Goal: Transaction & Acquisition: Purchase product/service

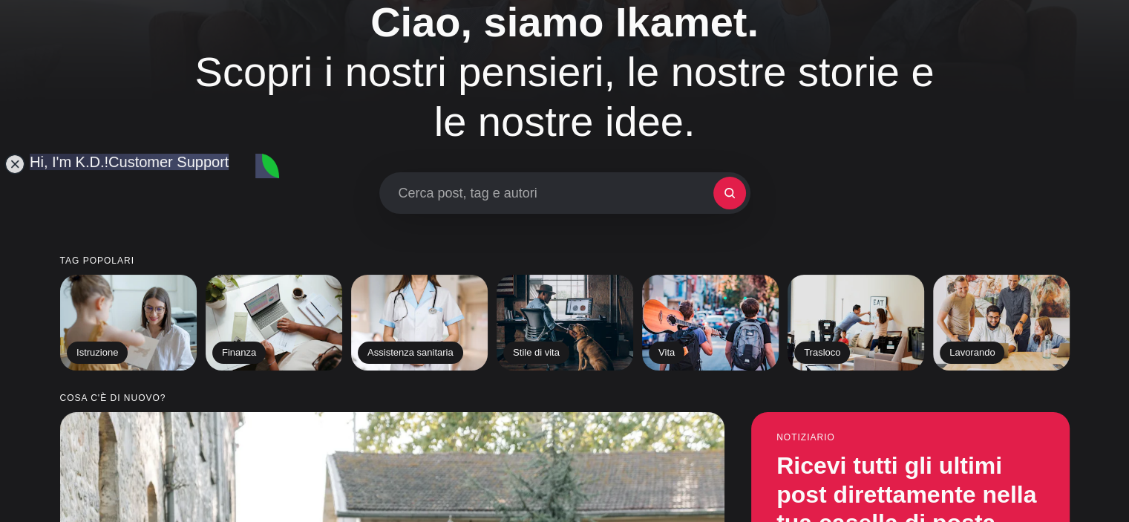
scroll to position [74, 0]
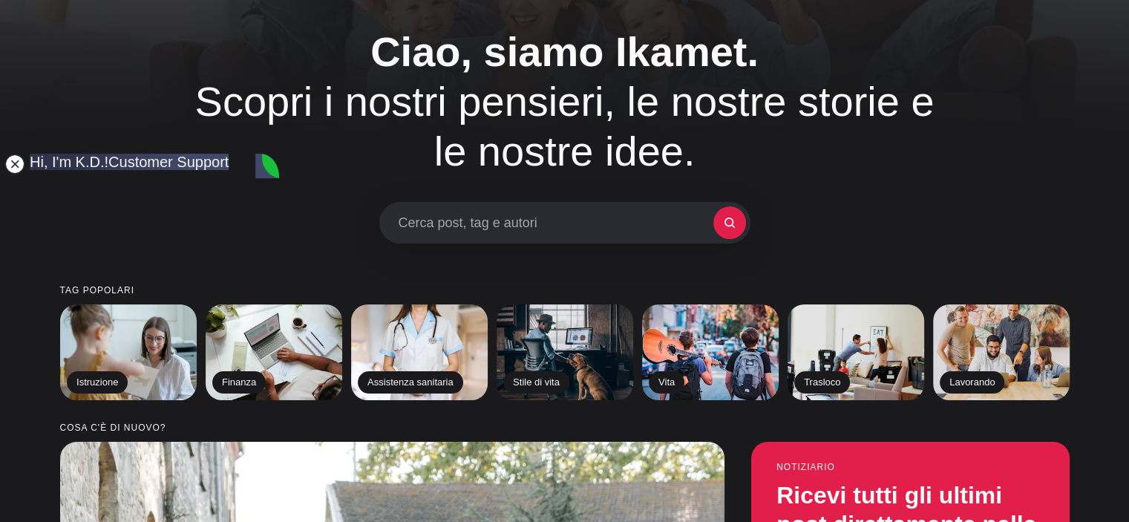
click at [12, 160] on jdiv at bounding box center [14, 164] width 21 height 21
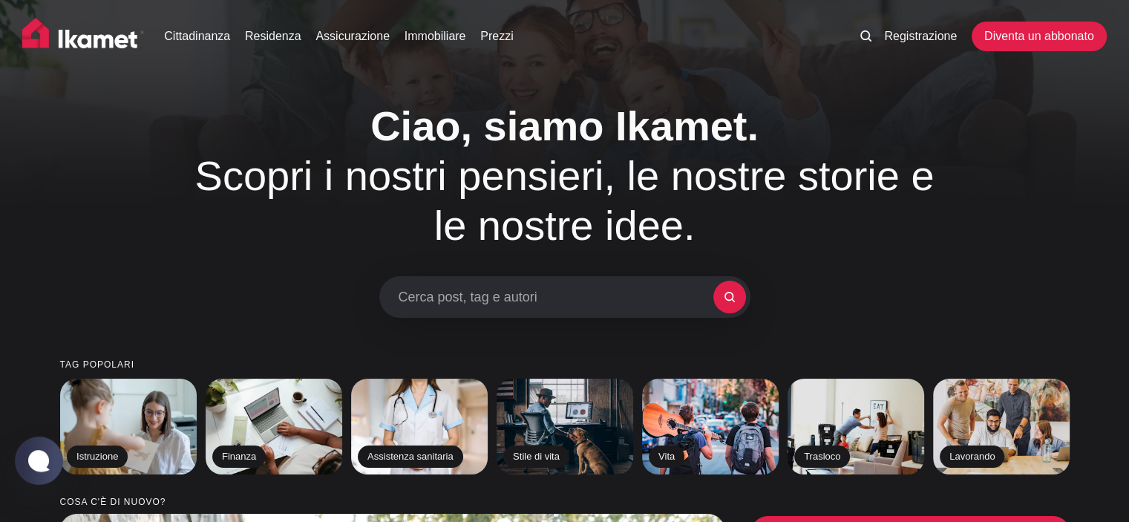
scroll to position [0, 0]
click at [364, 38] on font "Assicurazione" at bounding box center [353, 36] width 74 height 13
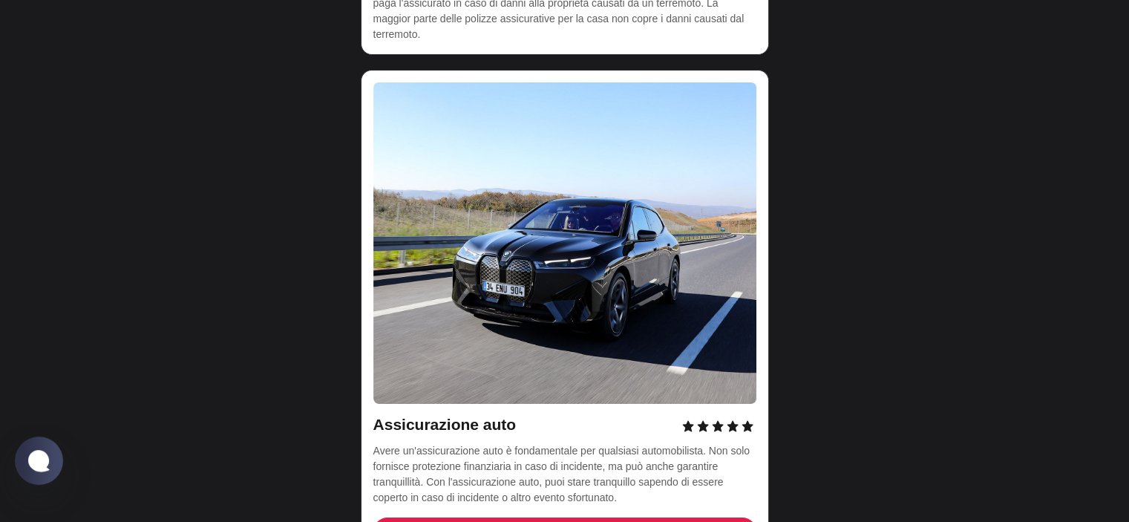
scroll to position [4974, 0]
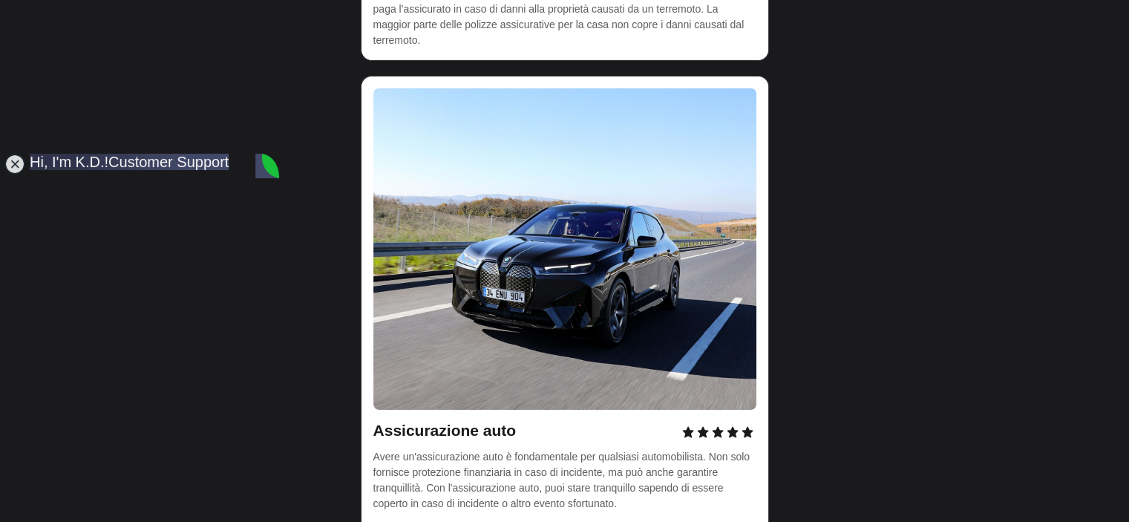
scroll to position [0, 0]
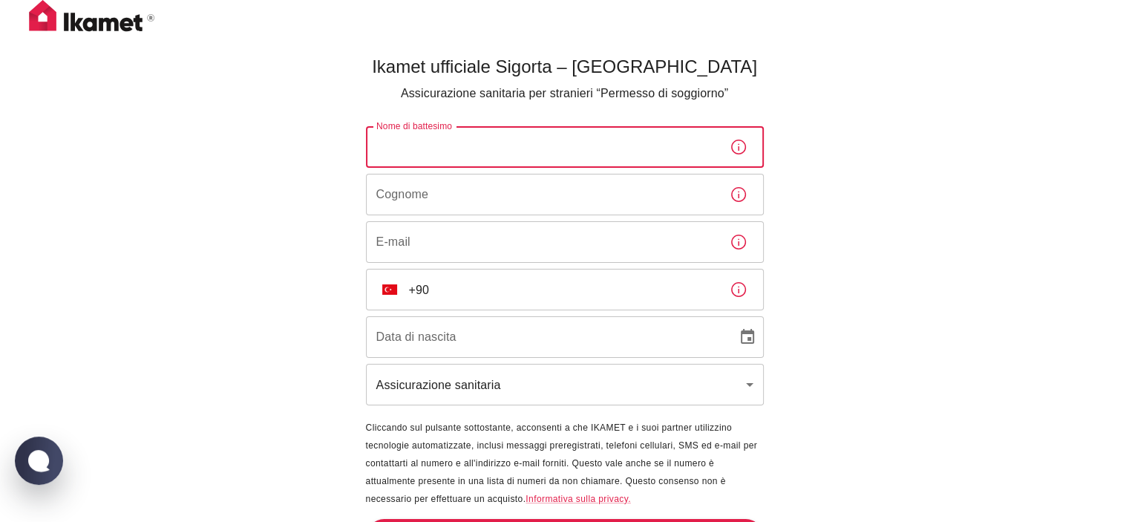
click at [567, 154] on input "Nome di battesimo" at bounding box center [542, 147] width 352 height 42
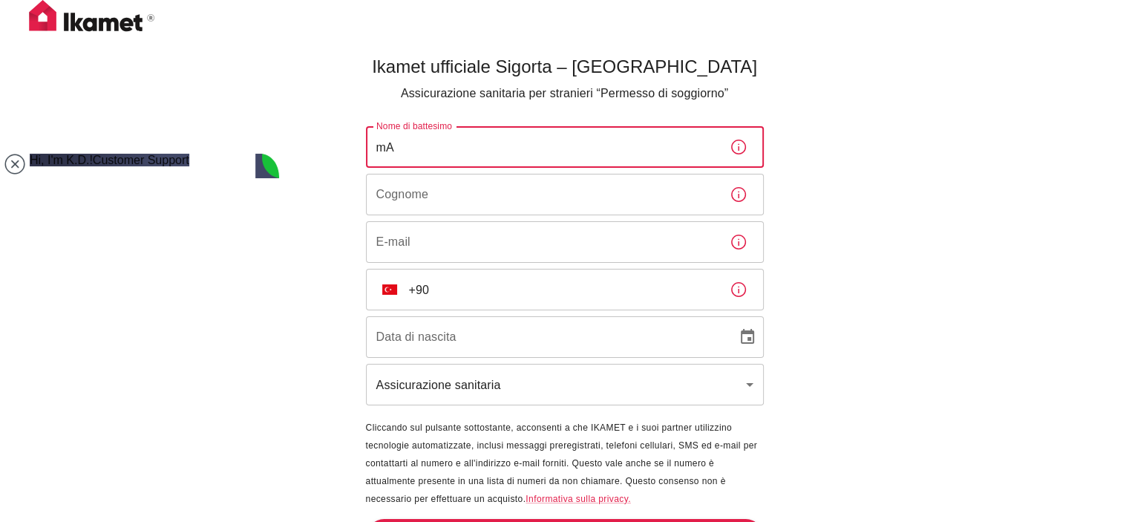
type input "m"
click at [462, 143] on input "Nome di battesimo" at bounding box center [542, 147] width 352 height 42
type input "m"
type input "[PERSON_NAME]"
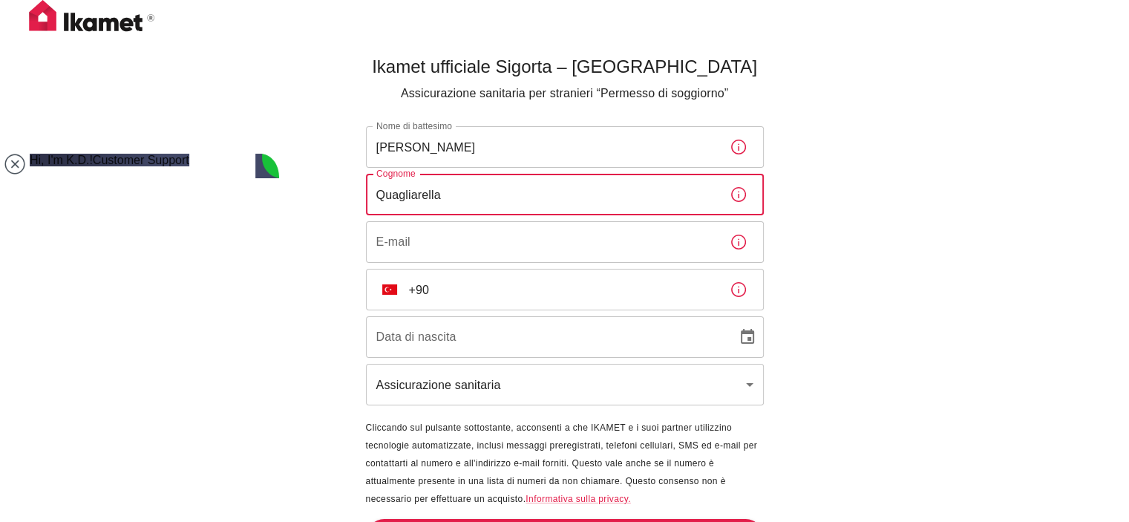
type input "Quagliarella"
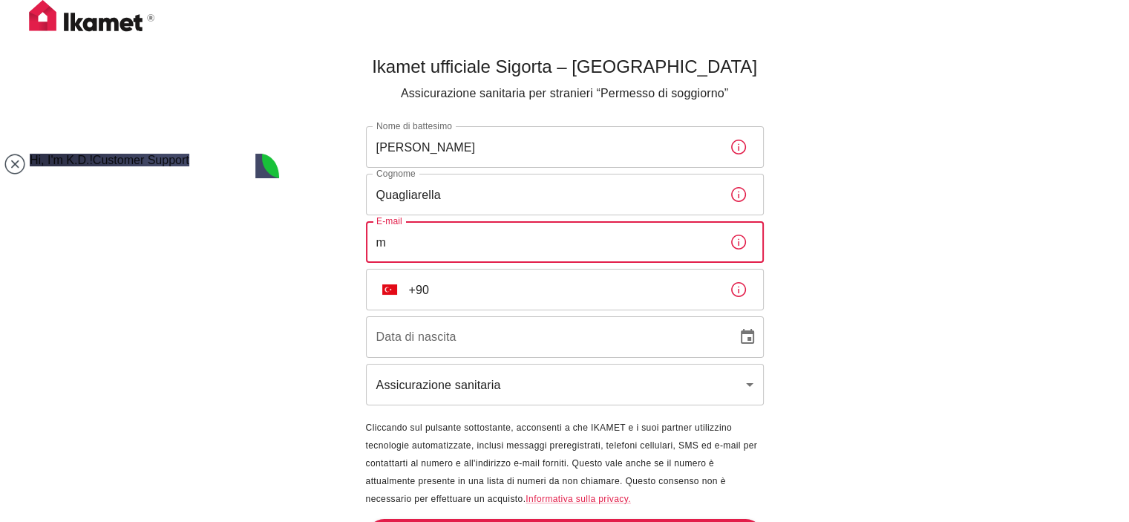
type input "[PERSON_NAME][EMAIL_ADDRESS][DOMAIN_NAME]"
click at [567, 287] on input "+90" at bounding box center [563, 290] width 309 height 42
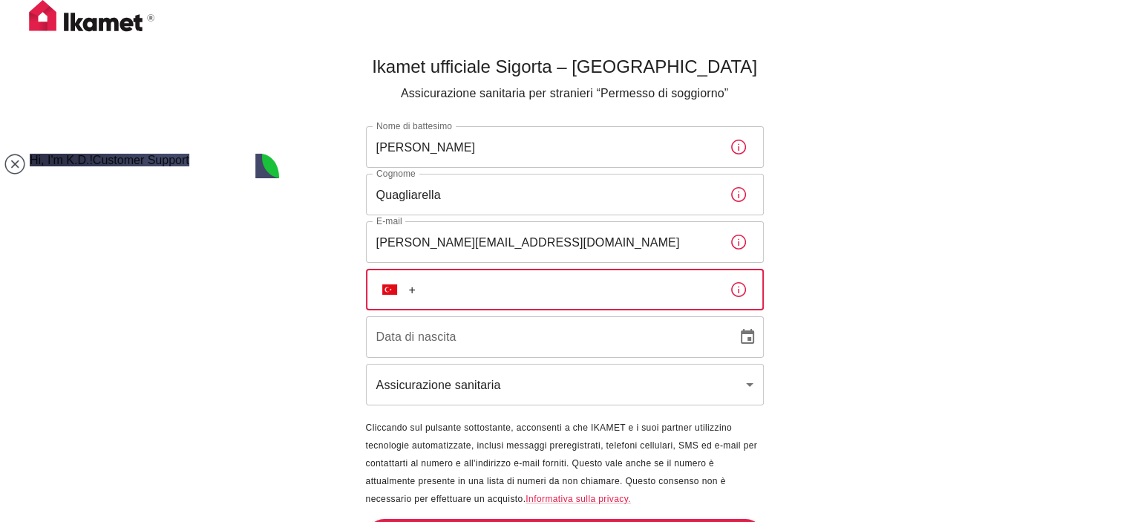
click at [575, 286] on input "+" at bounding box center [563, 290] width 309 height 42
click at [452, 293] on input "+" at bounding box center [563, 290] width 309 height 42
click at [520, 284] on input "+3" at bounding box center [563, 290] width 309 height 42
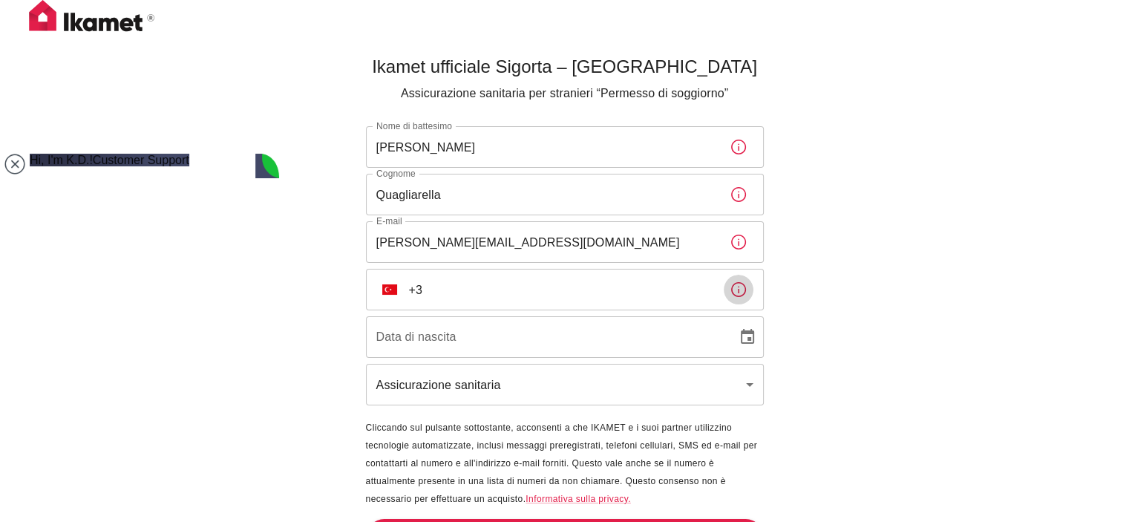
click at [736, 289] on icon "button" at bounding box center [739, 290] width 18 height 18
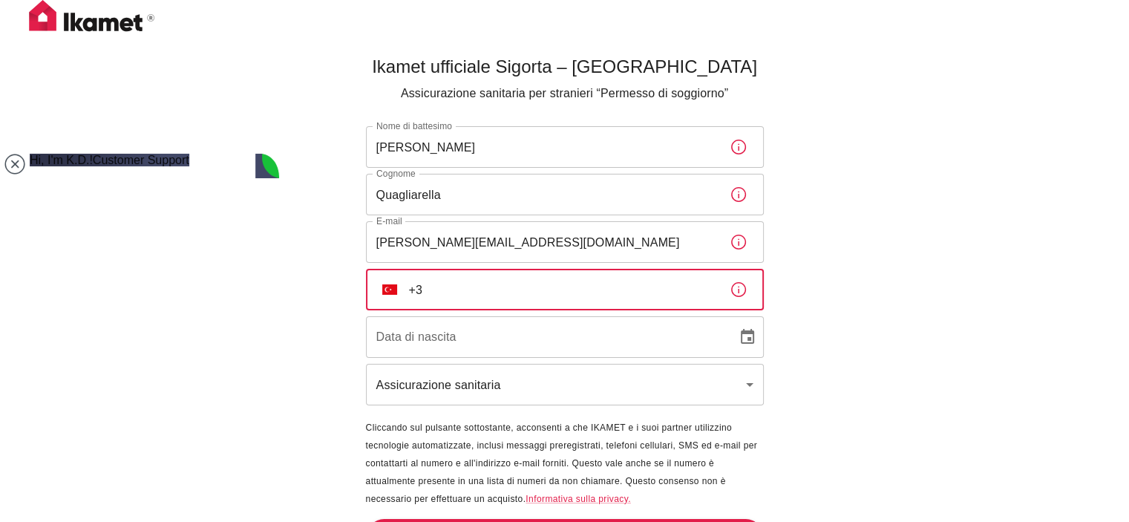
click at [465, 292] on input "+3" at bounding box center [563, 290] width 309 height 42
click at [431, 291] on input "+3" at bounding box center [563, 290] width 309 height 42
type input "+"
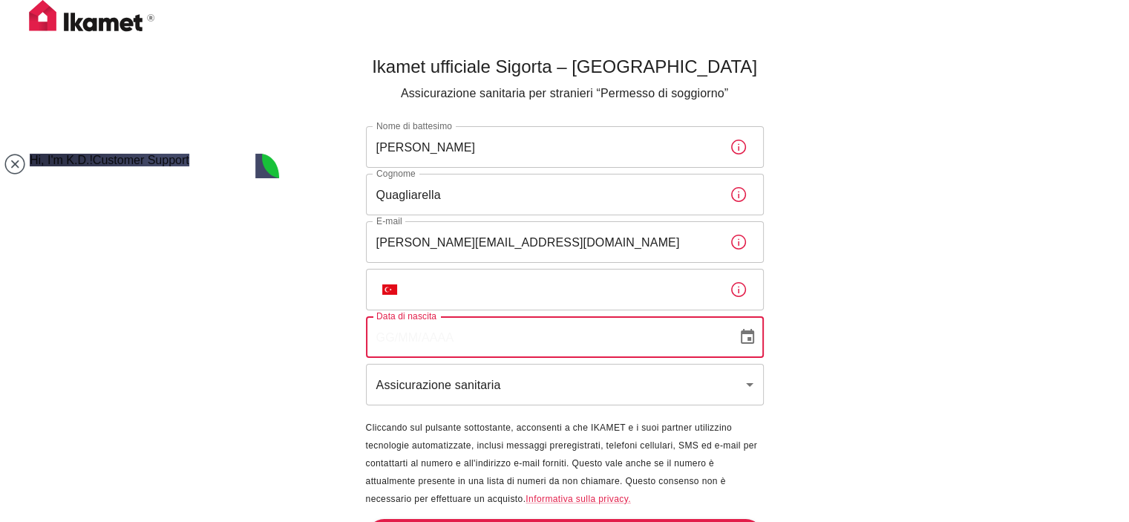
type input "DD/MM/YYYY"
click at [463, 339] on input "DD/MM/YYYY" at bounding box center [546, 337] width 361 height 42
click at [464, 290] on input "tel" at bounding box center [563, 290] width 309 height 42
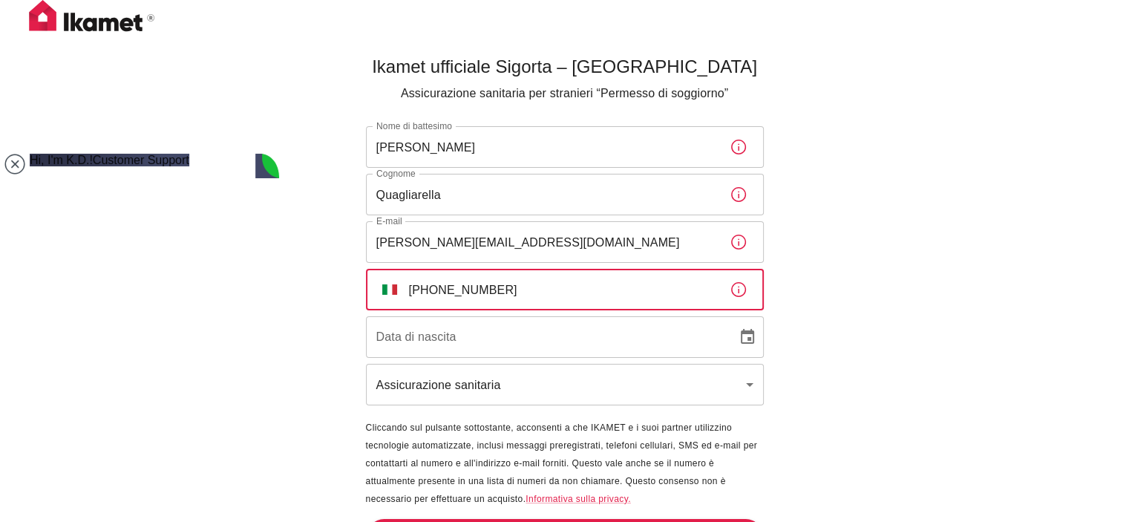
type input "[PHONE_NUMBER]"
click at [438, 340] on input "DD/MM/YYYY" at bounding box center [546, 337] width 361 height 42
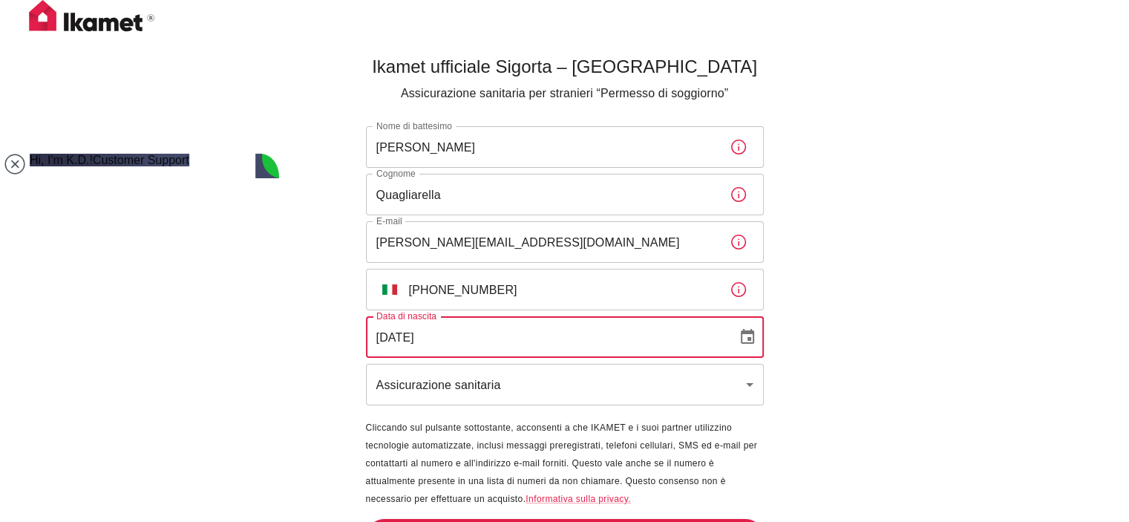
type input "[DATE]"
click at [511, 376] on body "Ikamet ufficiale Sigorta – Turchia Assicurazione sanitaria per stranieri “Perme…" at bounding box center [564, 285] width 1129 height 571
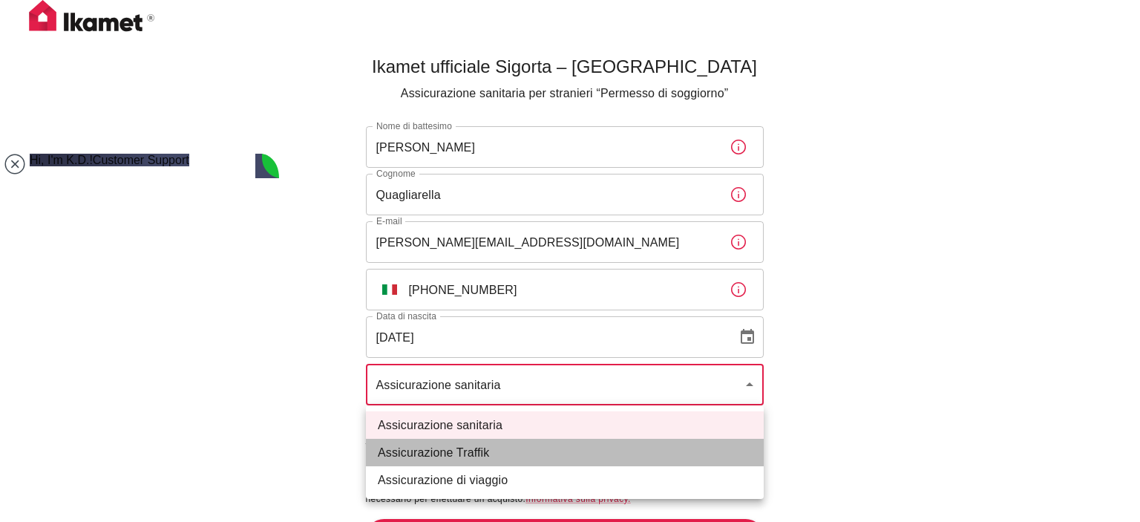
click at [515, 443] on li "Assicurazione Traffik" at bounding box center [565, 452] width 398 height 27
type input "traffik"
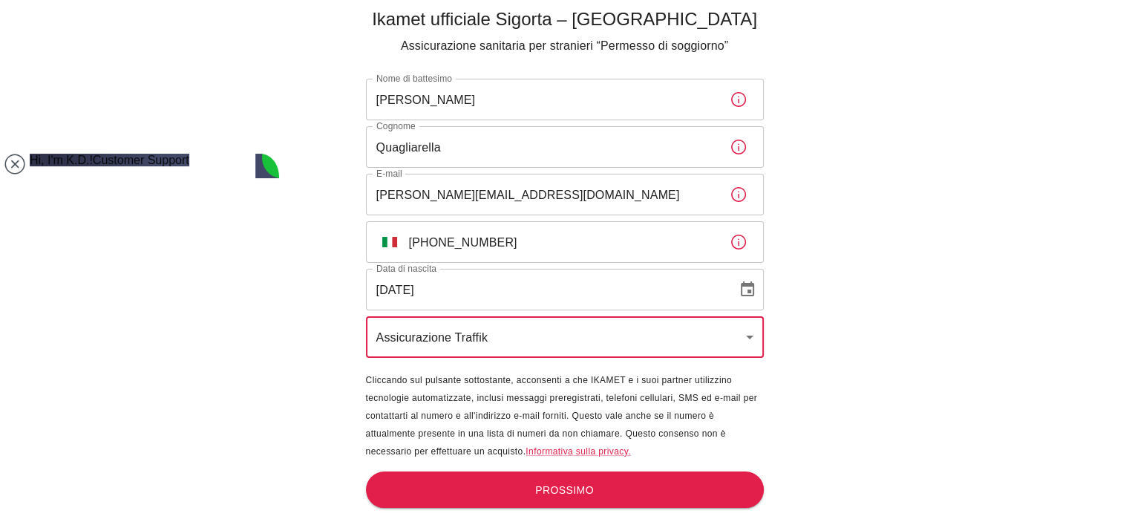
scroll to position [49, 0]
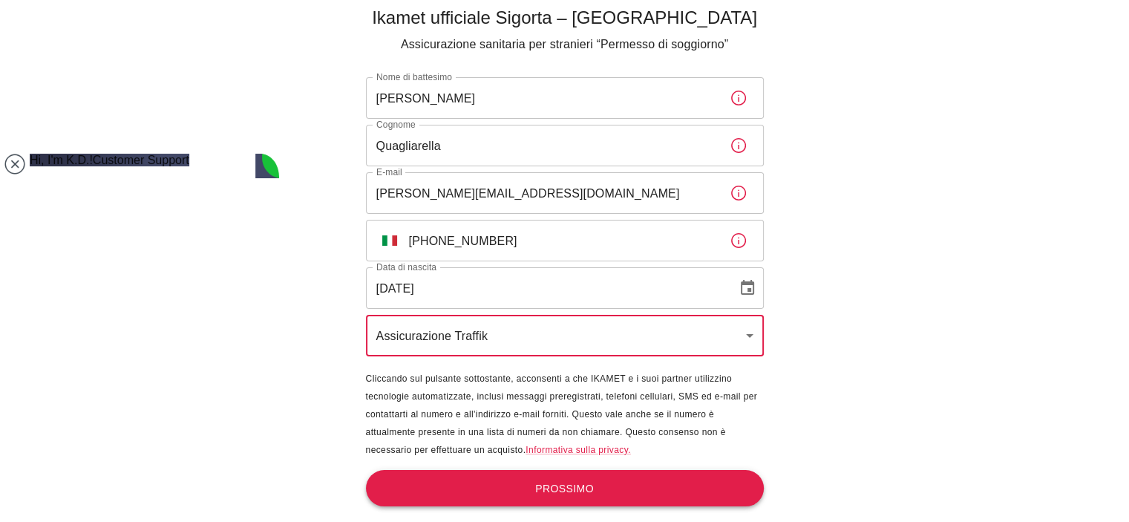
click at [596, 488] on button "Prossimo" at bounding box center [565, 488] width 398 height 37
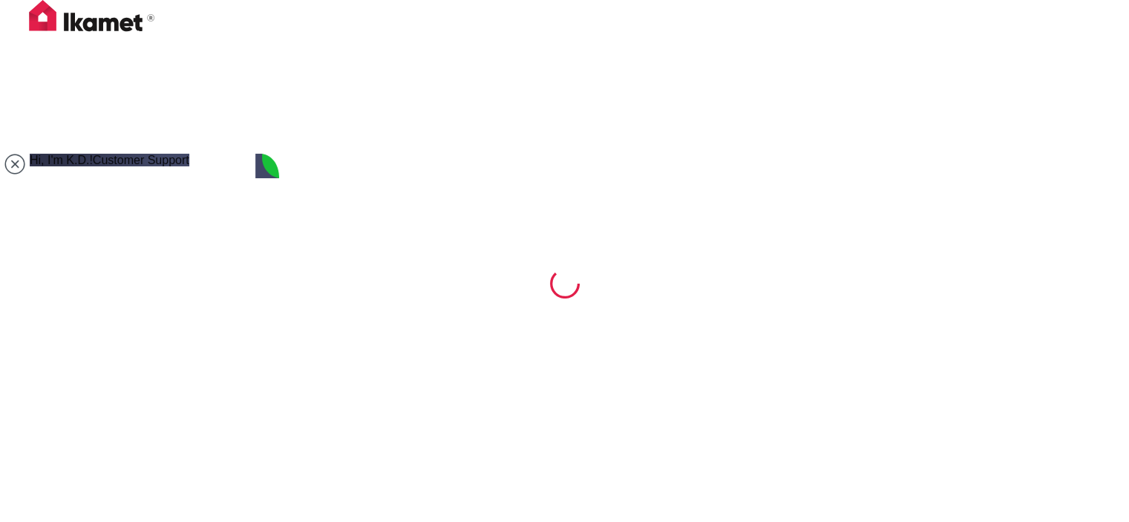
scroll to position [0, 0]
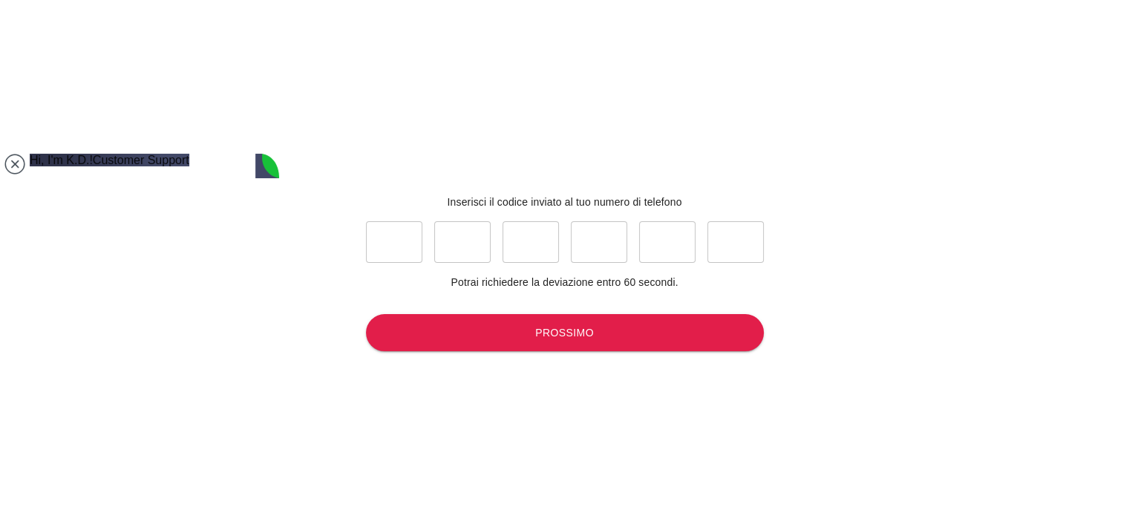
click at [385, 241] on input "text" at bounding box center [394, 242] width 56 height 42
type input "2"
type input "3"
type input "2"
type input "7"
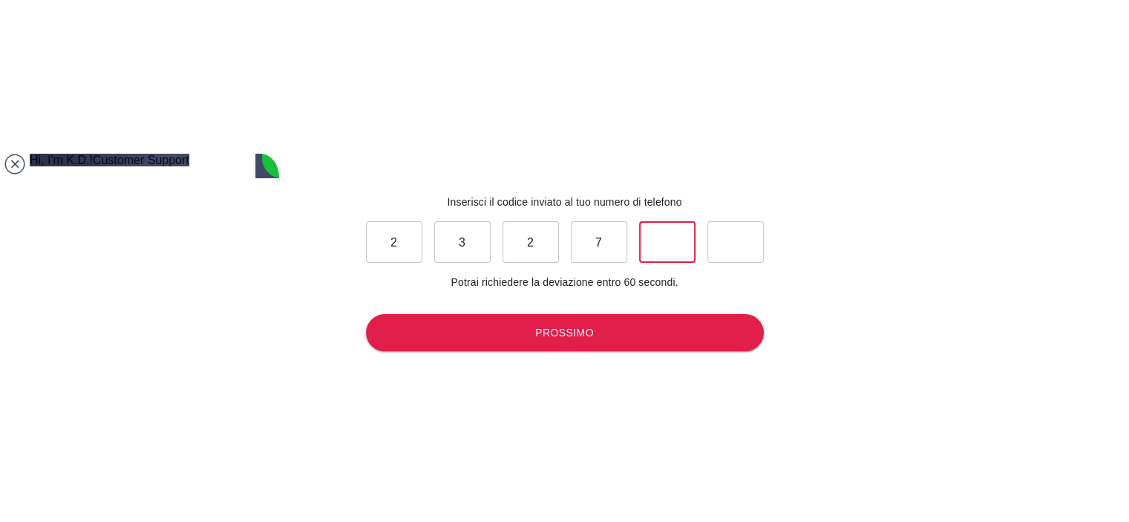
type input "5"
type input "3"
click at [535, 328] on button "Prossimo" at bounding box center [565, 332] width 398 height 37
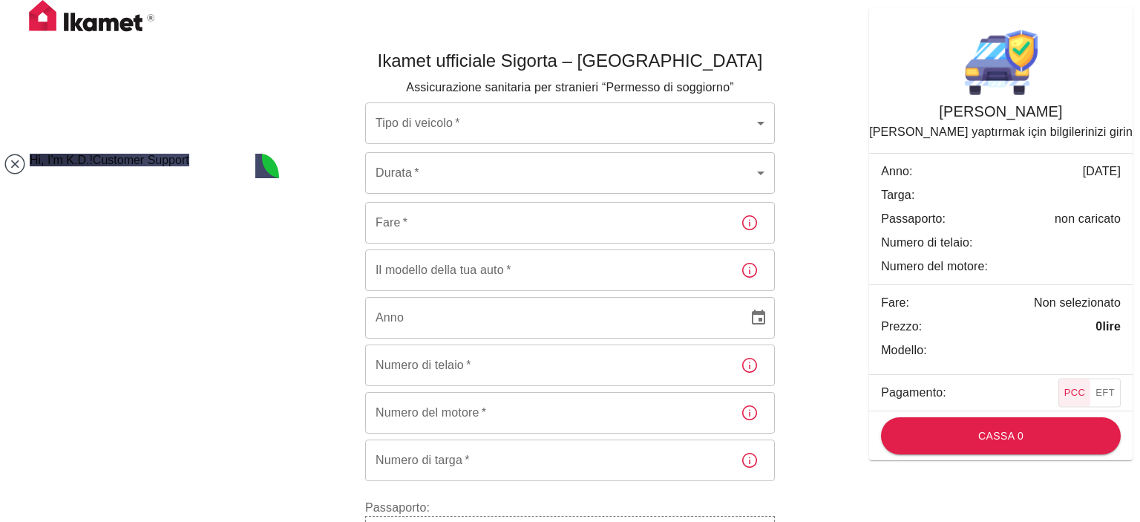
click at [535, 122] on body "Ikamet ufficiale Sigorta – Turchia Assicurazione sanitaria per stranieri “Perme…" at bounding box center [570, 330] width 1140 height 661
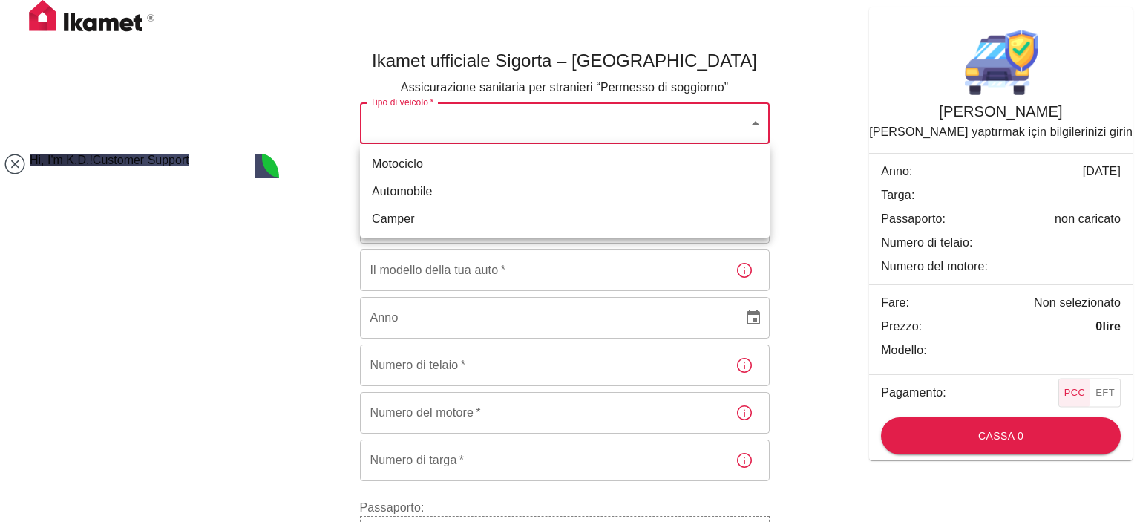
click at [535, 162] on li "Motociclo" at bounding box center [565, 163] width 410 height 27
type input "69cdbbb1-f59c-4c38-828b-cb56f72aa049"
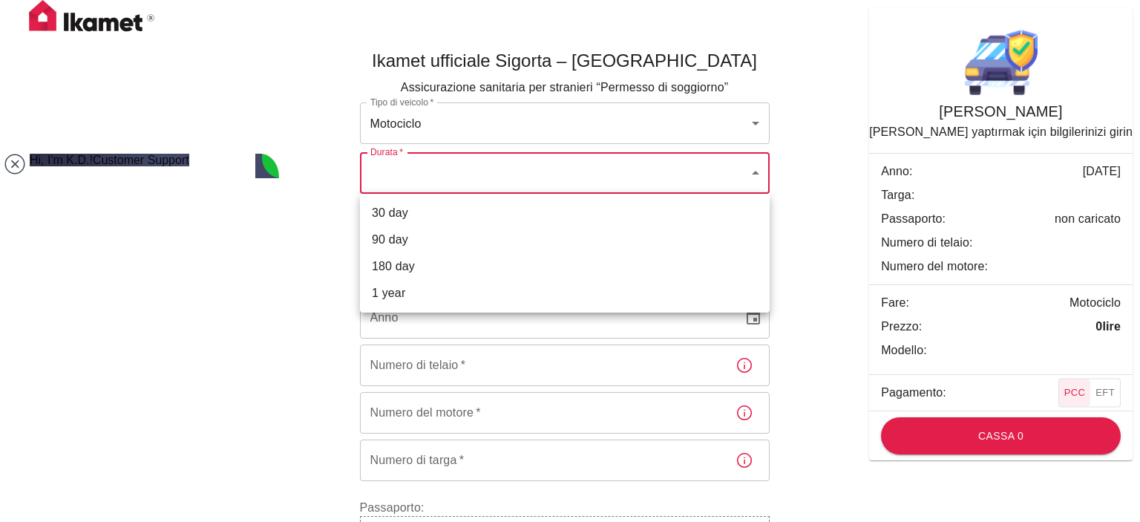
click at [535, 171] on body "Ikamet ufficiale Sigorta – Turchia Assicurazione sanitaria per stranieri “Perme…" at bounding box center [570, 330] width 1140 height 661
click at [537, 216] on li "30 giorni" at bounding box center [565, 213] width 410 height 27
type input "1d487105-14b0-4f85-9d22-c8cad8888bf6"
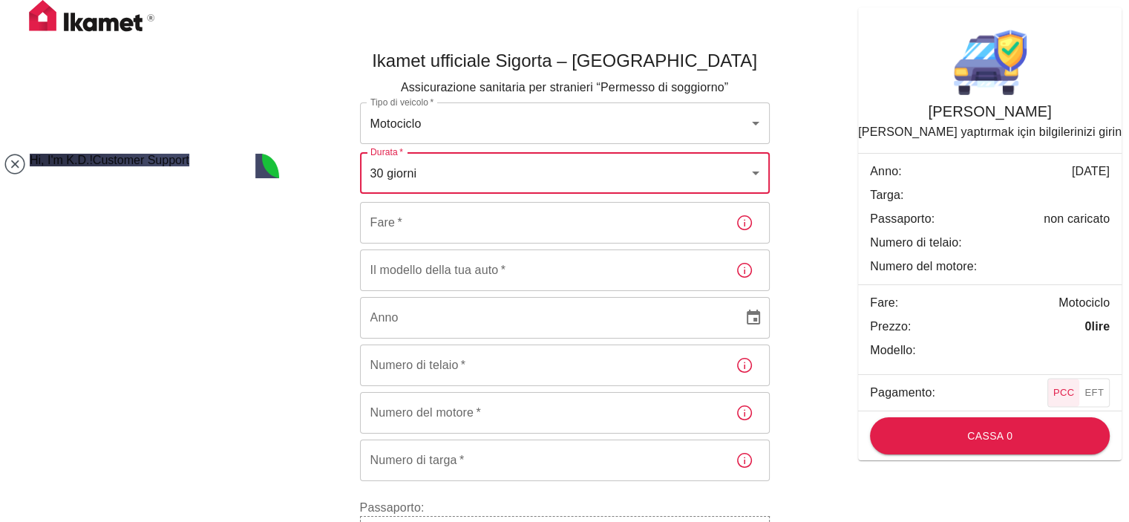
click at [538, 227] on input "Fare   *" at bounding box center [542, 223] width 364 height 42
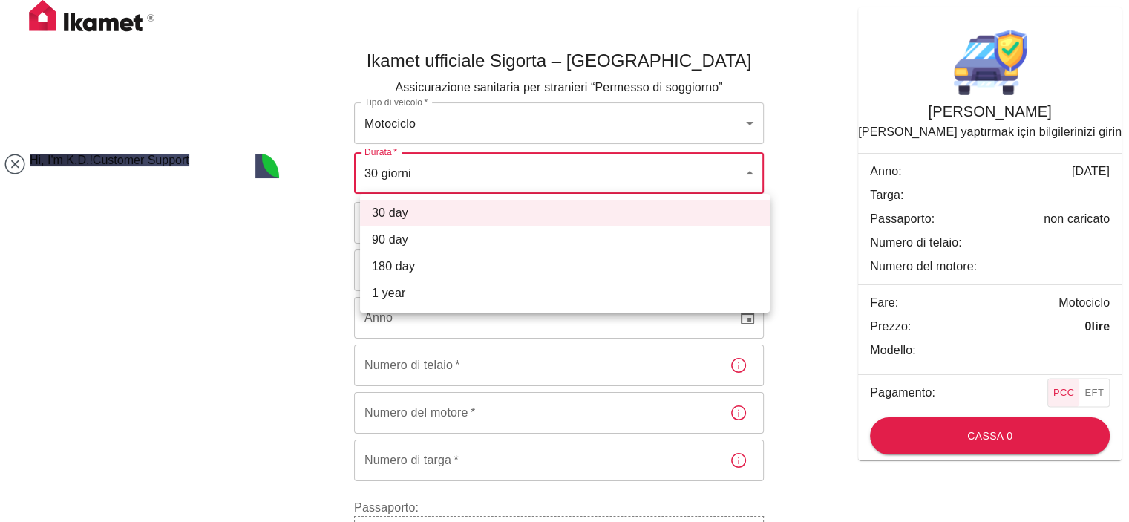
click at [539, 169] on body "Ikamet ufficiale Sigorta – Turchia Assicurazione sanitaria per stranieri “Perme…" at bounding box center [564, 330] width 1129 height 661
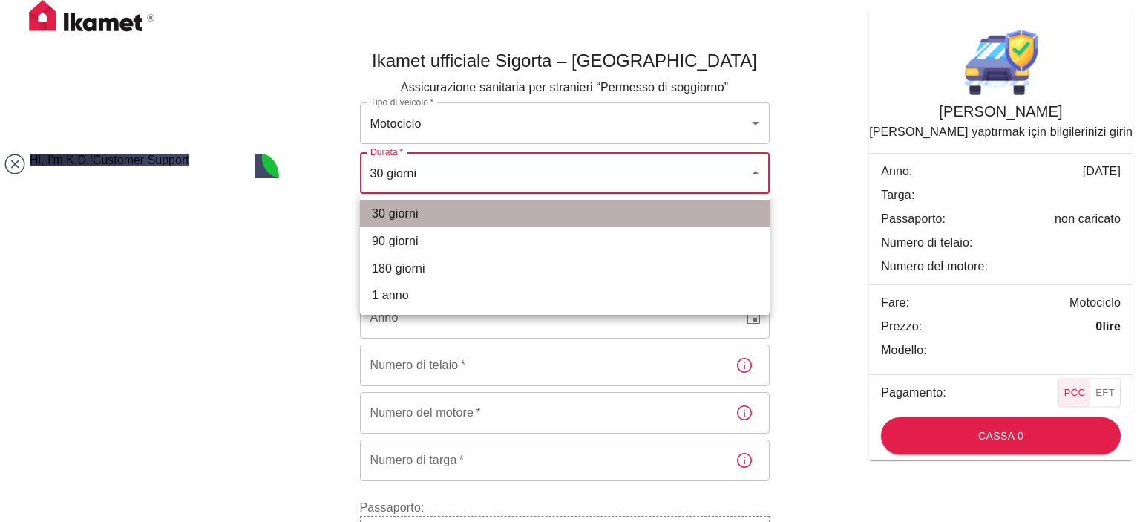
click at [537, 212] on li "30 giorni" at bounding box center [565, 213] width 410 height 27
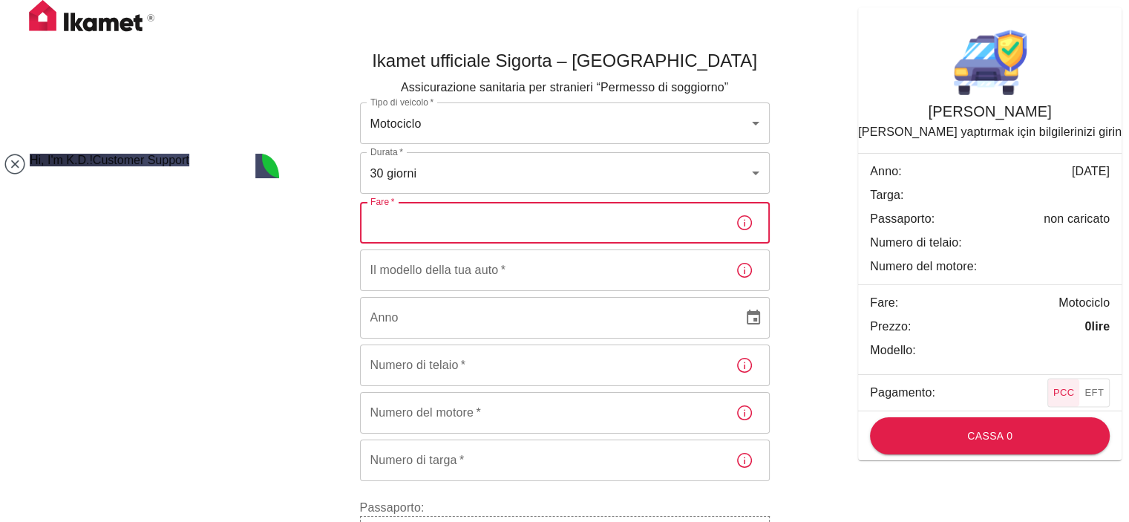
click at [537, 223] on input "Fare   *" at bounding box center [542, 223] width 364 height 42
type input "BMW"
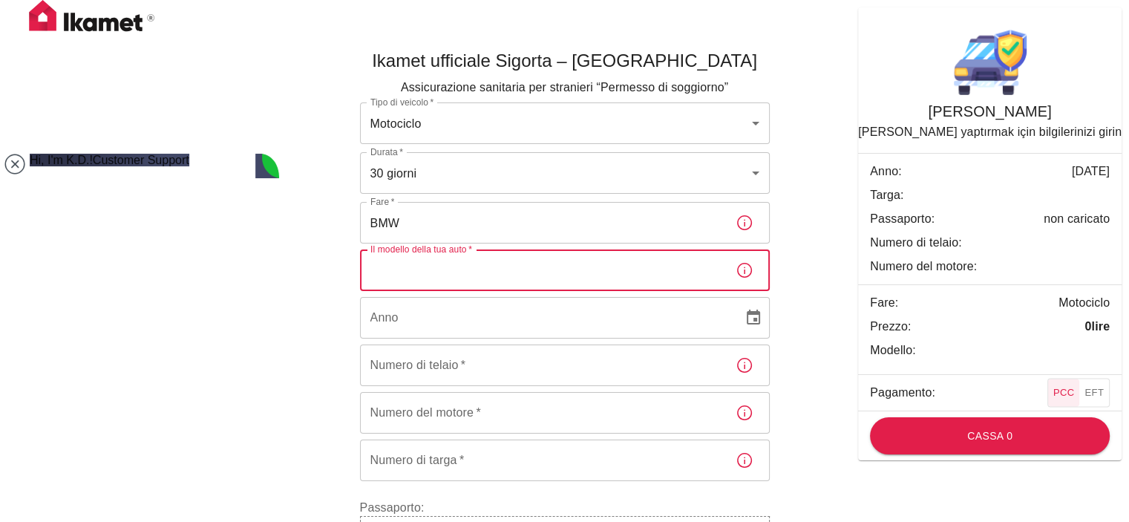
click at [514, 272] on input "Il modello della tua auto   *" at bounding box center [542, 270] width 364 height 42
type input "k"
type input "K 1600 GTL"
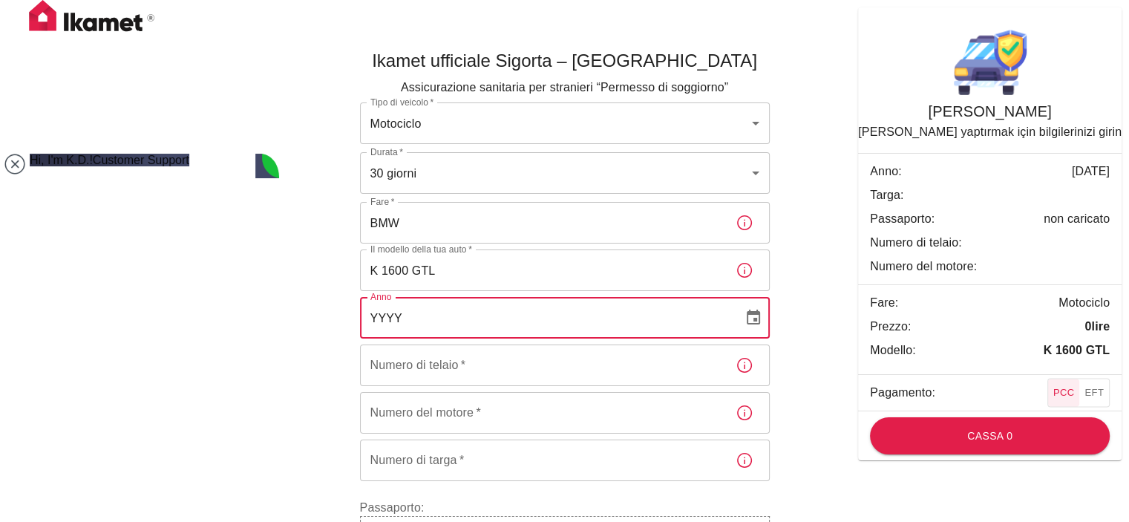
click at [511, 319] on input "YYYY" at bounding box center [546, 318] width 373 height 42
type input "2011"
click at [526, 370] on input "Numero di telaio   *" at bounding box center [542, 365] width 364 height 42
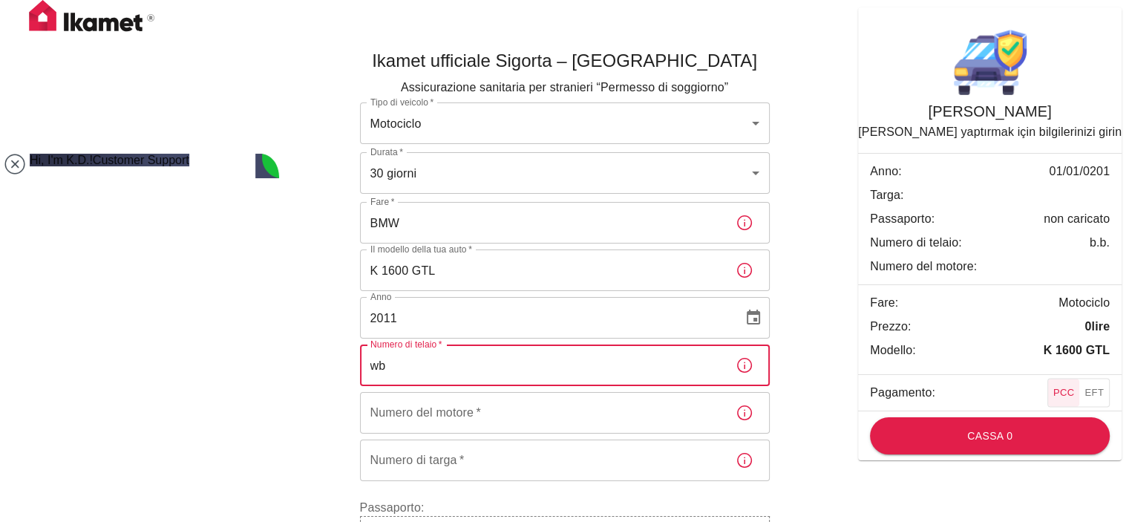
type input "w"
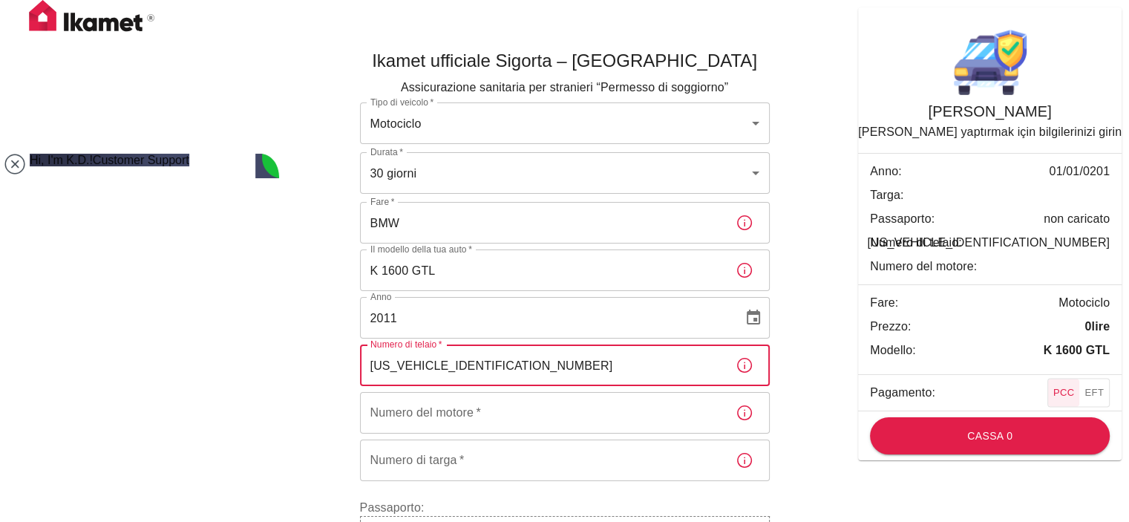
type input "[US_VEHICLE_IDENTIFICATION_NUMBER]"
click at [546, 416] on input "Numero del motore   *" at bounding box center [542, 413] width 364 height 42
drag, startPoint x: 503, startPoint y: 362, endPoint x: 372, endPoint y: 361, distance: 130.7
click at [372, 361] on input "[US_VEHICLE_IDENTIFICATION_NUMBER]" at bounding box center [542, 365] width 364 height 42
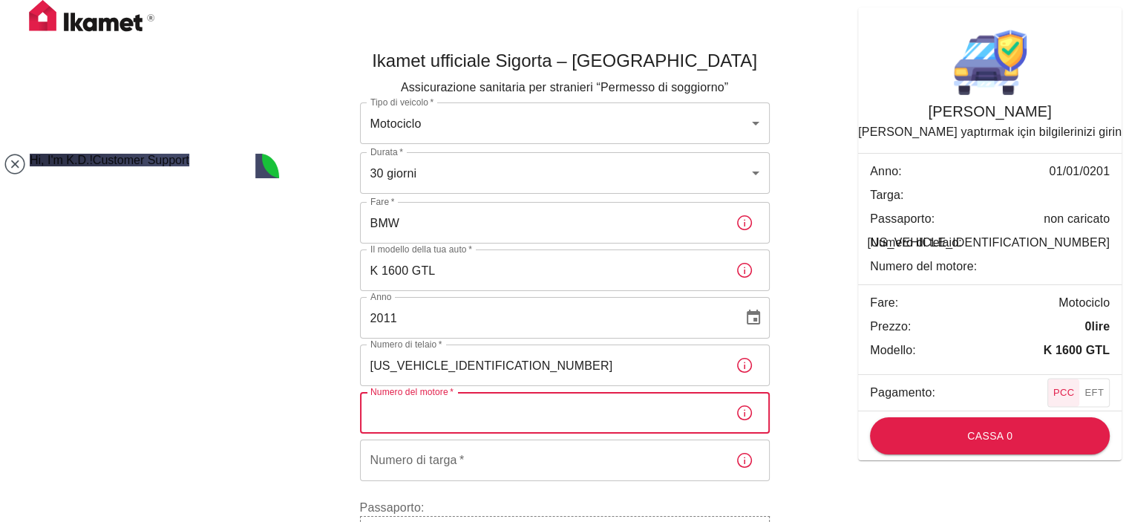
paste input "[US_VEHICLE_IDENTIFICATION_NUMBER]"
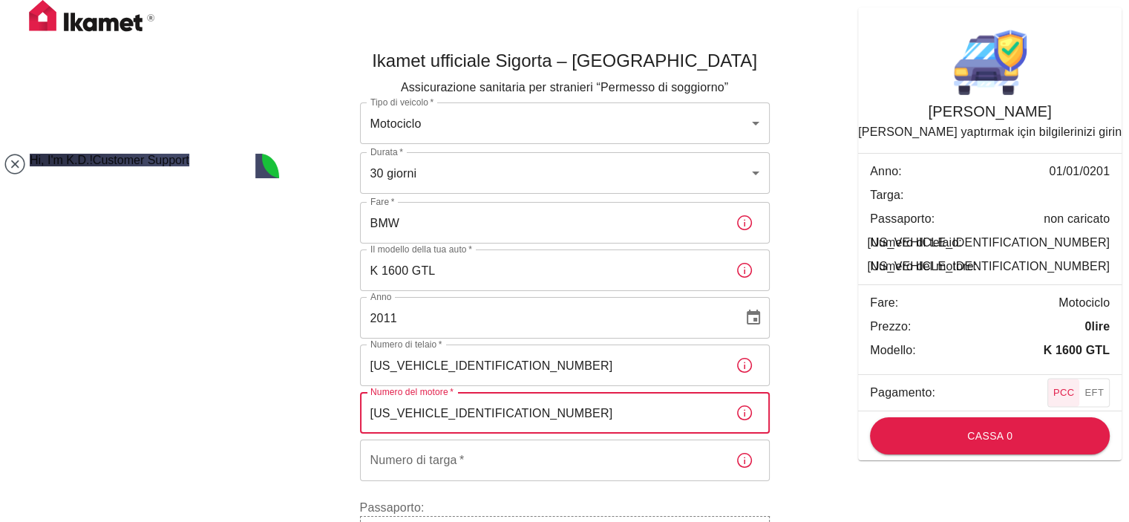
type input "[US_VEHICLE_IDENTIFICATION_NUMBER]"
click at [479, 459] on input "Numero di targa   *" at bounding box center [542, 460] width 364 height 42
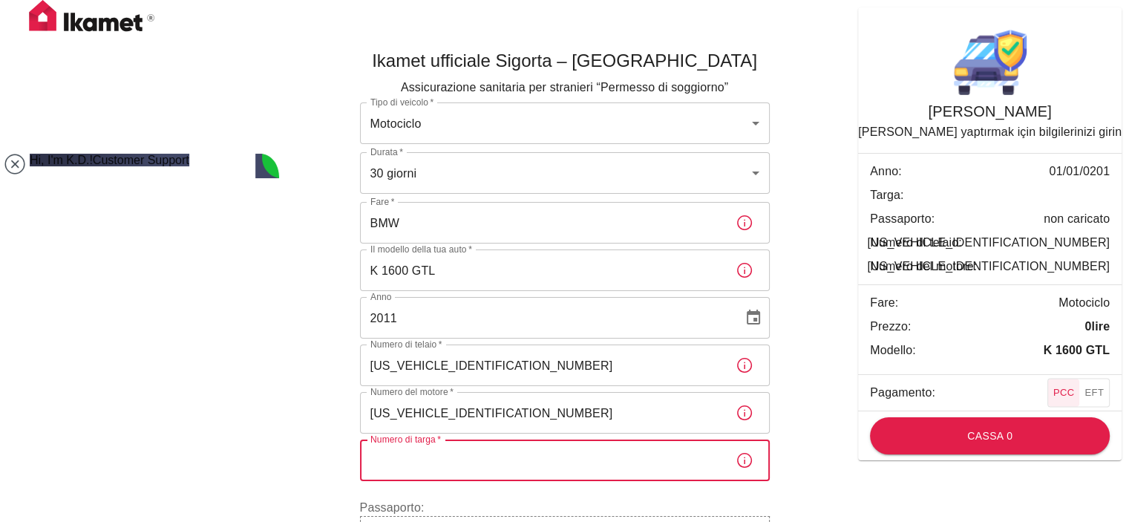
paste input "DV98150"
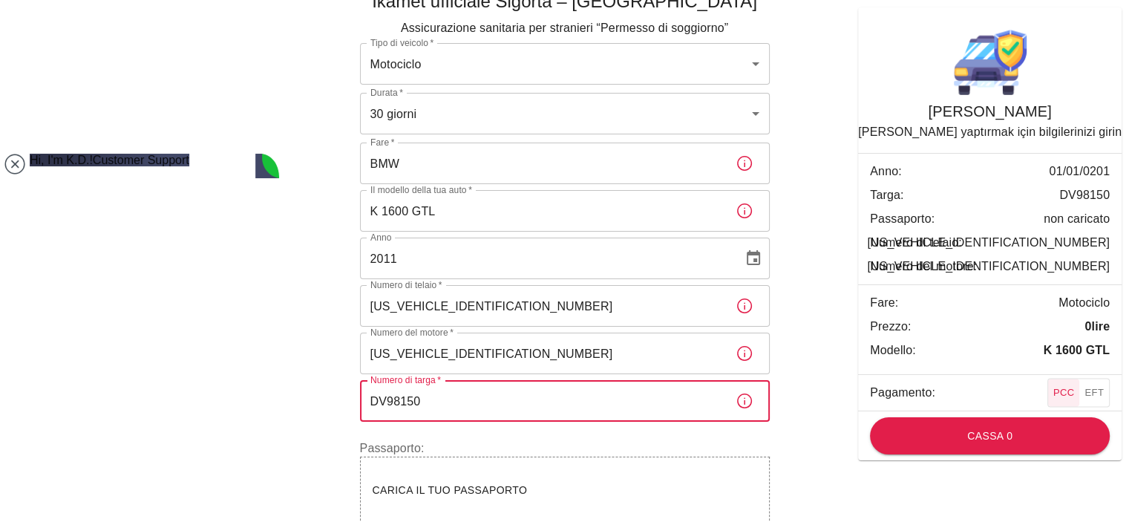
scroll to position [139, 0]
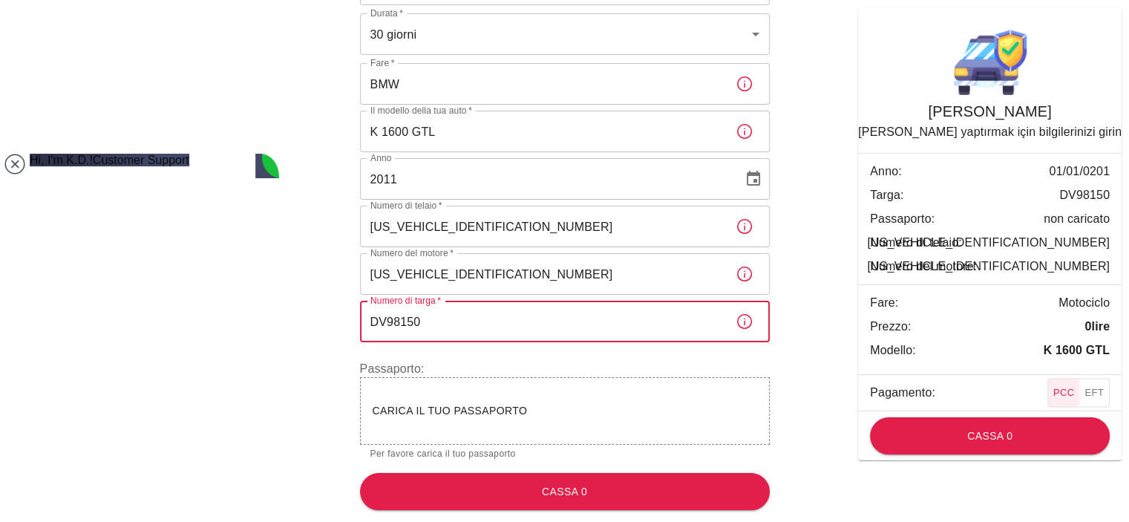
type input "DV98150"
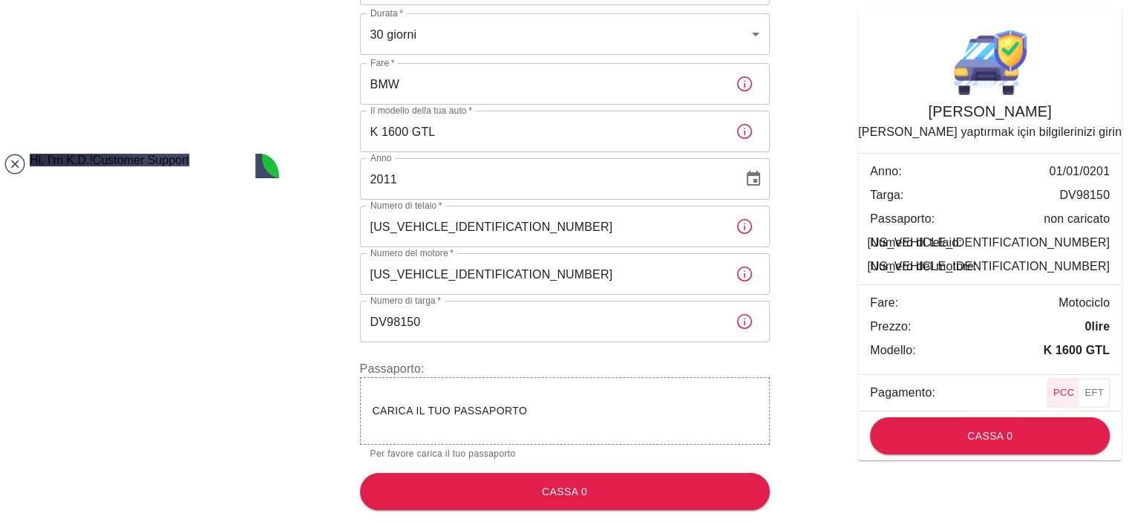
click at [499, 409] on font "Carica il tuo passaporto" at bounding box center [450, 411] width 155 height 12
click at [536, 411] on div "Carica il tuo passaporto" at bounding box center [565, 411] width 385 height 19
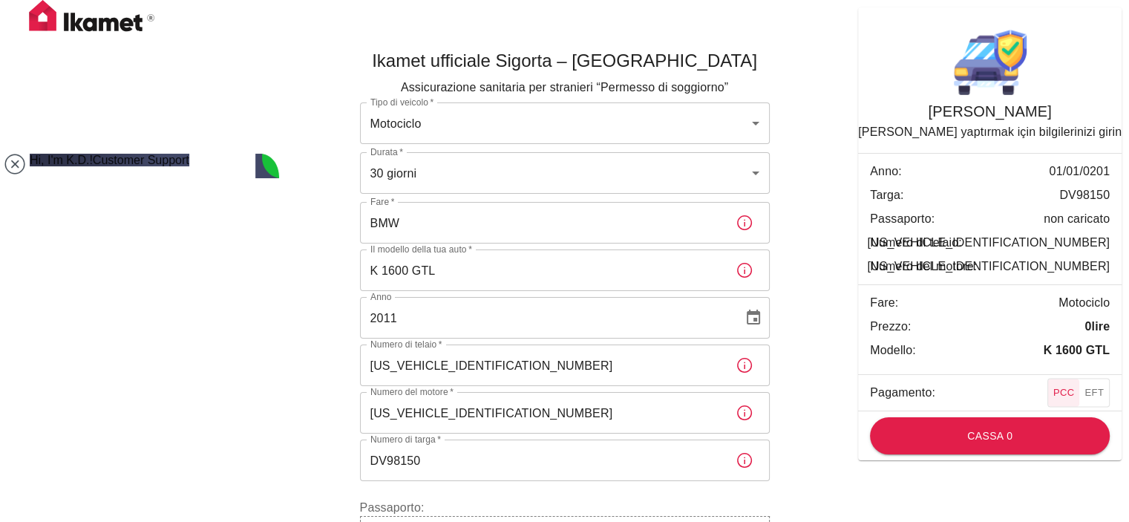
click at [644, 216] on input "BMW" at bounding box center [542, 223] width 364 height 42
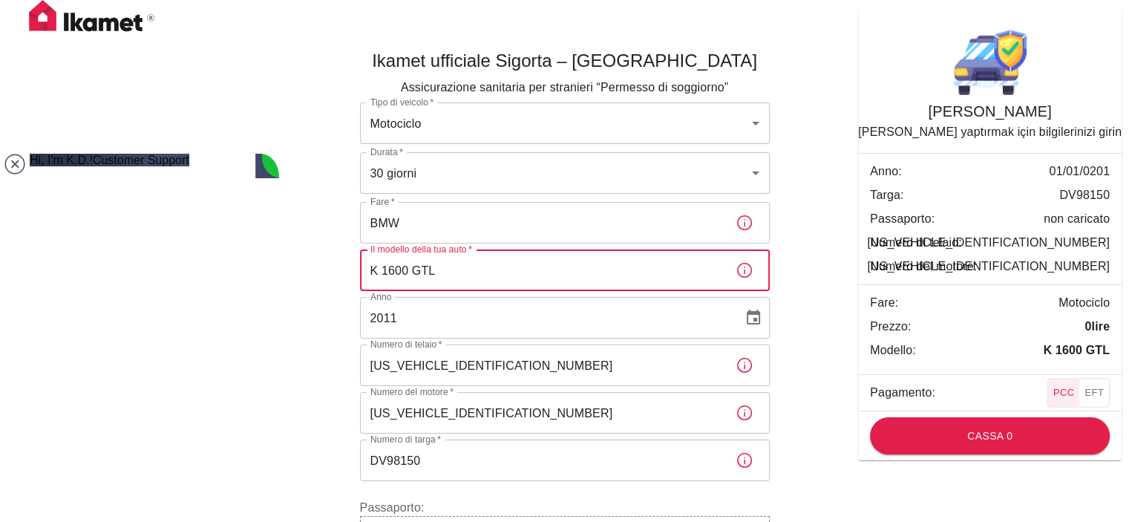
click at [636, 272] on input "K 1600 GTL" at bounding box center [542, 270] width 364 height 42
click at [748, 221] on icon "button" at bounding box center [745, 223] width 18 height 18
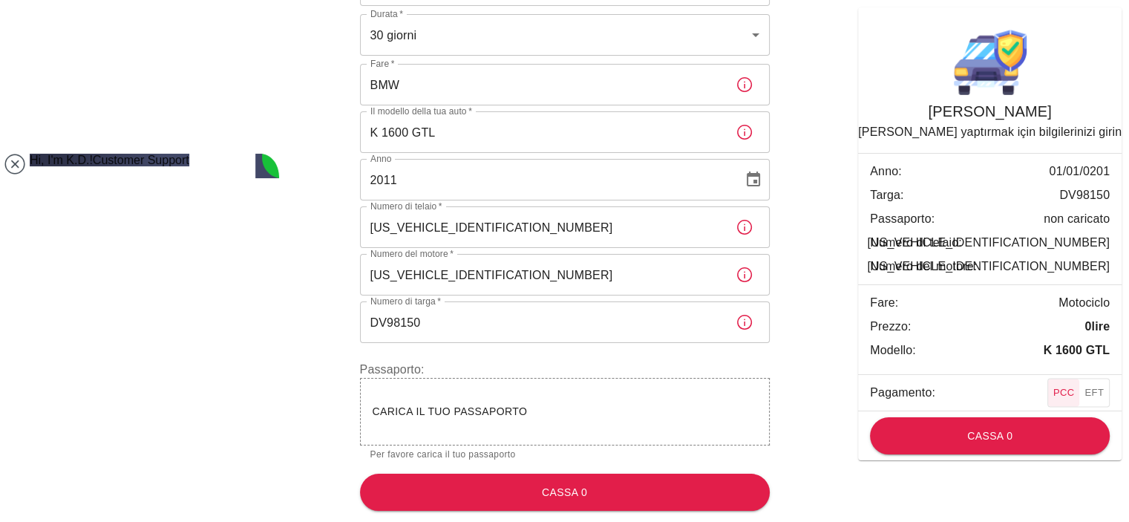
scroll to position [139, 0]
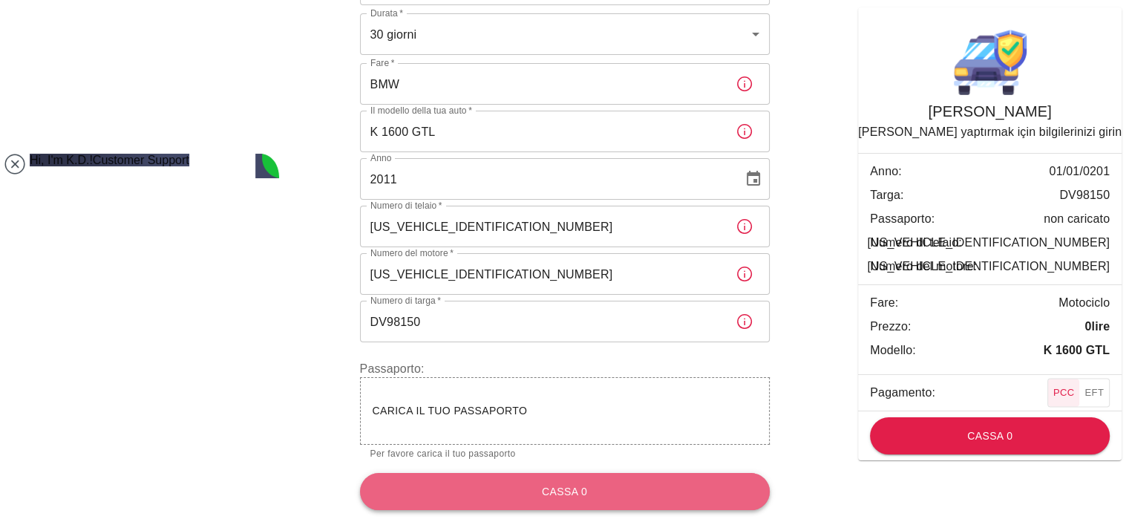
click at [569, 488] on font "Cassa 0" at bounding box center [564, 492] width 45 height 12
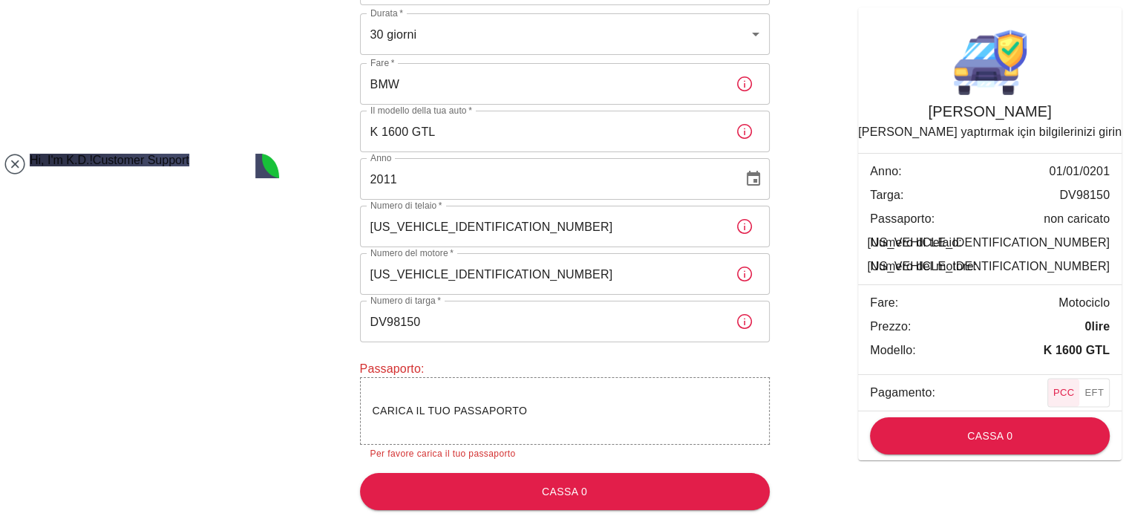
click at [489, 414] on font "Carica il tuo passaporto" at bounding box center [450, 411] width 155 height 12
